Goal: Check status: Check status

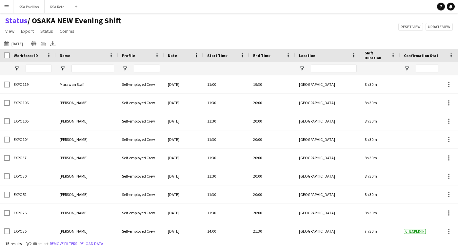
scroll to position [111, 0]
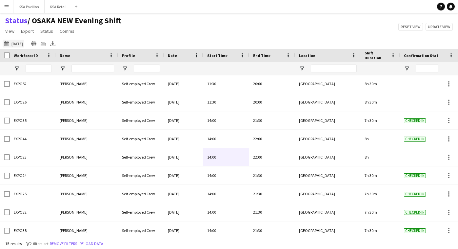
click at [22, 44] on button "[DATE] to [DATE] [DATE]" at bounding box center [14, 44] width 22 height 8
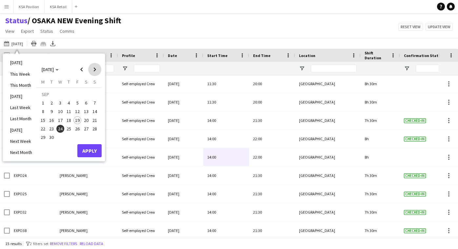
click at [96, 69] on span "Next month" at bounding box center [94, 69] width 13 height 13
click at [88, 104] on span "4" at bounding box center [86, 103] width 8 height 8
click at [86, 149] on button "Apply" at bounding box center [89, 150] width 24 height 13
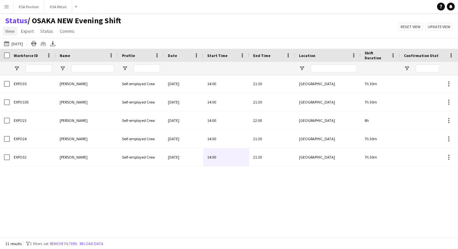
scroll to position [40, 0]
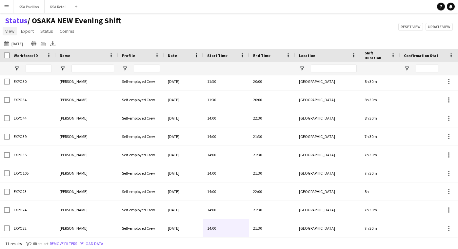
click at [10, 33] on span "View" at bounding box center [9, 31] width 9 height 6
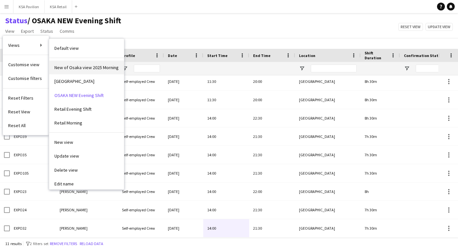
click at [76, 69] on span "New of Osaka view 2025 Morning" at bounding box center [86, 68] width 64 height 6
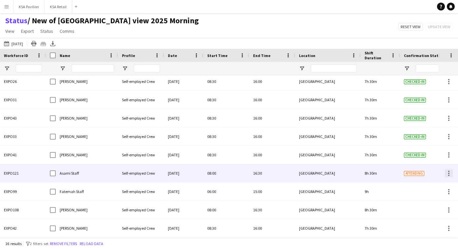
click at [450, 174] on div at bounding box center [448, 173] width 8 height 8
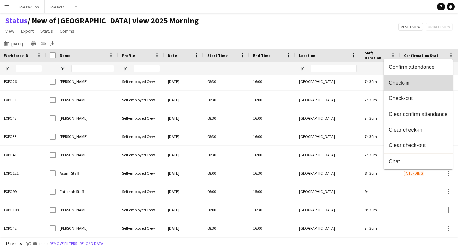
click at [439, 86] on button "Check-in" at bounding box center [417, 83] width 69 height 16
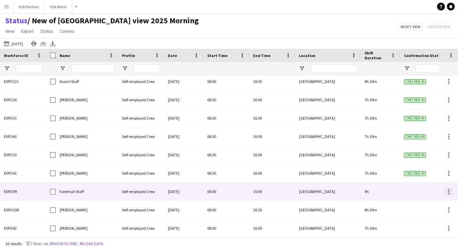
click at [448, 190] on div at bounding box center [448, 189] width 1 height 1
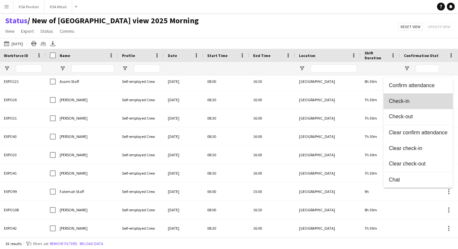
click at [434, 106] on button "Check-in" at bounding box center [417, 101] width 69 height 16
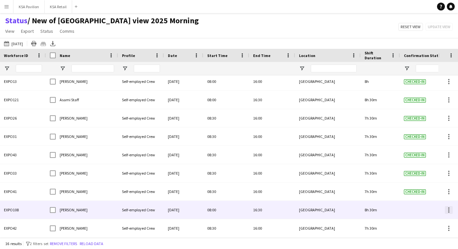
click at [450, 212] on div at bounding box center [448, 210] width 8 height 8
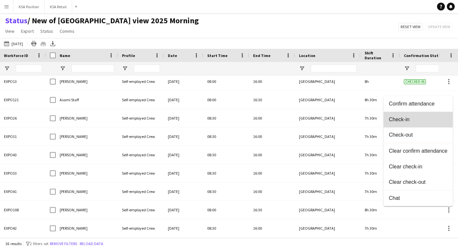
click at [442, 126] on button "Check-in" at bounding box center [417, 120] width 69 height 16
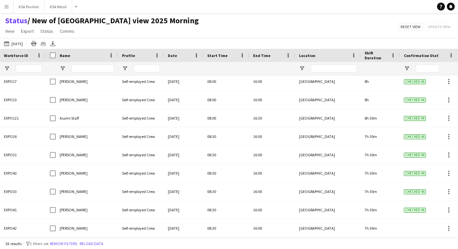
scroll to position [131, 0]
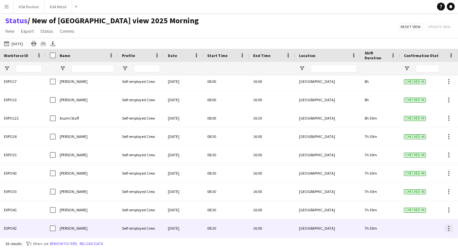
click at [448, 230] on div at bounding box center [448, 230] width 1 height 1
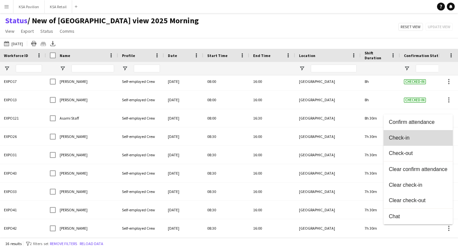
click at [421, 135] on button "Check-in" at bounding box center [417, 138] width 69 height 16
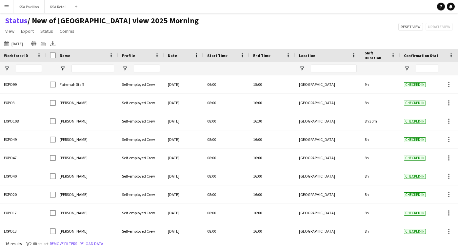
scroll to position [0, 0]
click at [54, 43] on icon at bounding box center [52, 43] width 3 height 4
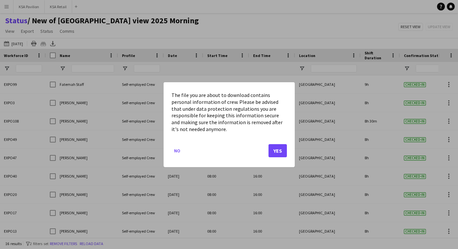
click at [282, 148] on button "Yes" at bounding box center [277, 150] width 18 height 13
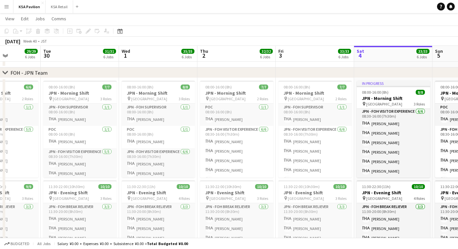
scroll to position [46, 0]
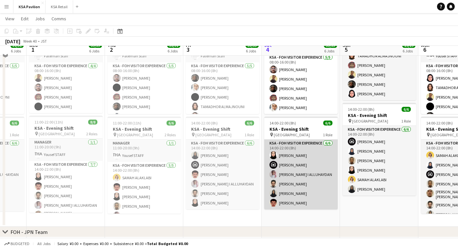
scroll to position [95, 0]
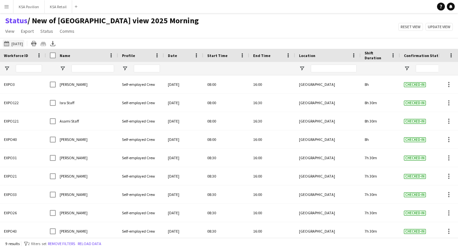
click at [24, 45] on button "04-10-2025 to 10-10-2025 23-09-2025" at bounding box center [14, 44] width 22 height 8
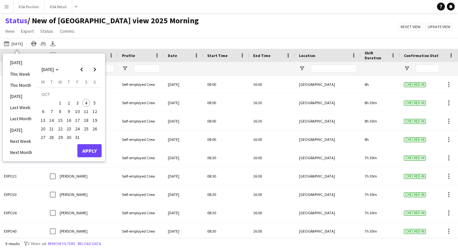
click at [87, 103] on span "4" at bounding box center [86, 103] width 8 height 8
click at [88, 150] on button "Apply" at bounding box center [89, 150] width 24 height 13
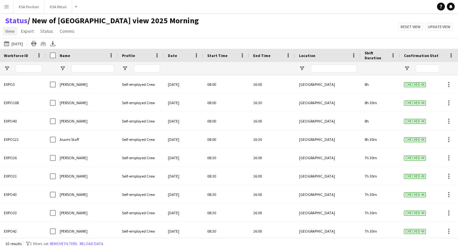
click at [9, 31] on span "View" at bounding box center [9, 31] width 9 height 6
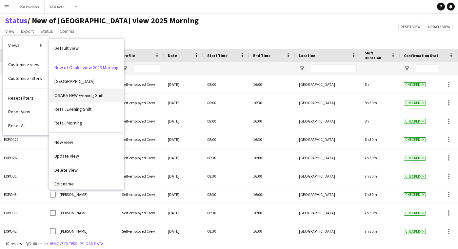
click at [57, 93] on span "OSAKA NEW Evening Shift" at bounding box center [78, 95] width 49 height 6
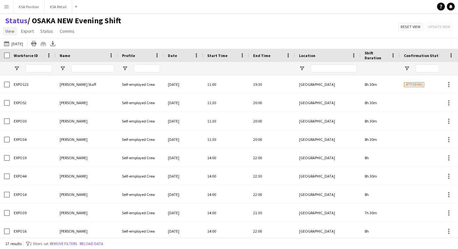
click at [12, 31] on span "View" at bounding box center [9, 31] width 9 height 6
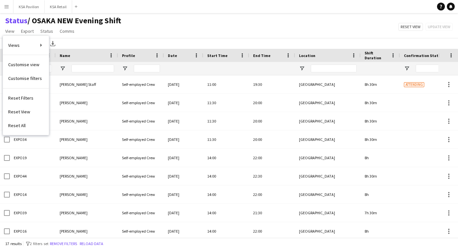
click at [156, 34] on div "Status / OSAKA NEW Evening Shift View Views Default view New of Osaka view 2025…" at bounding box center [229, 27] width 458 height 22
